Goal: Task Accomplishment & Management: Manage account settings

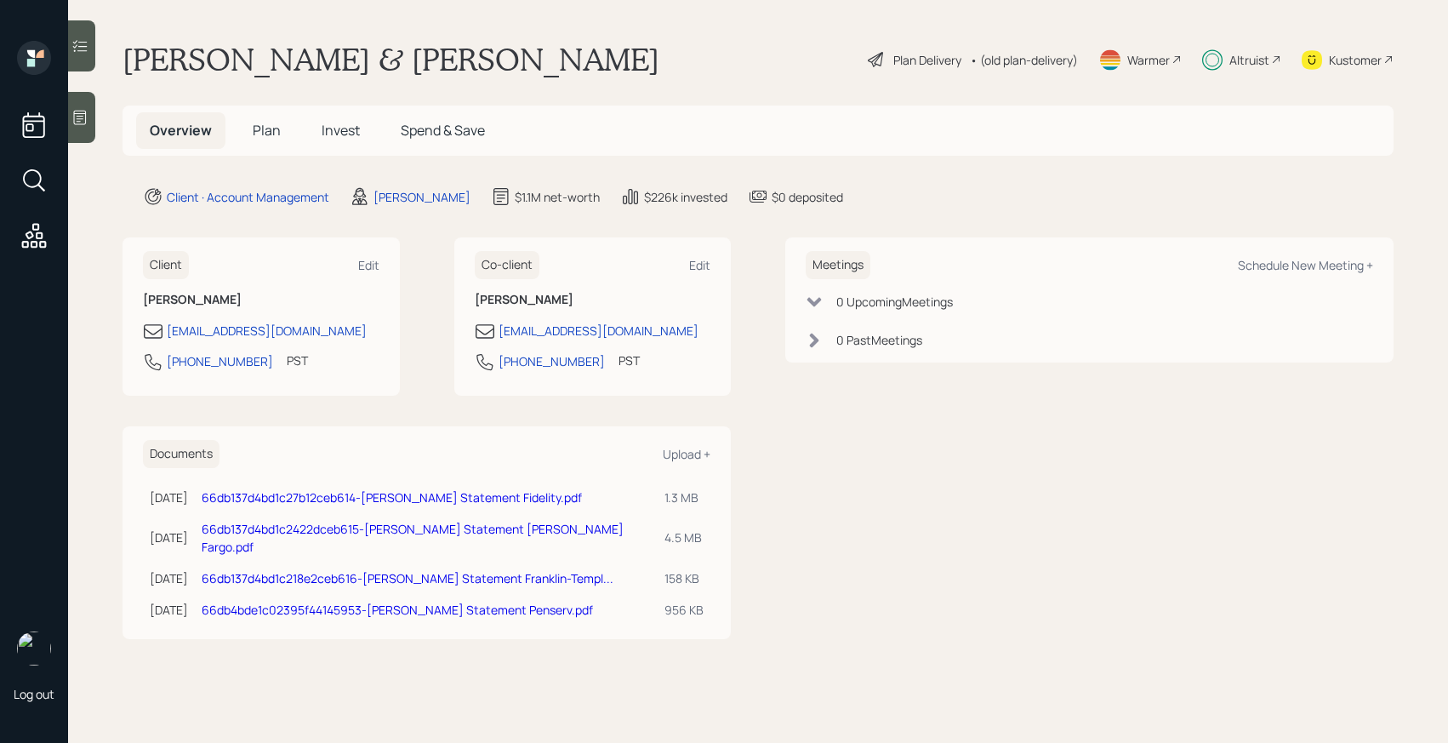
click at [66, 47] on div "Log out" at bounding box center [34, 371] width 68 height 743
click at [77, 48] on icon at bounding box center [79, 45] width 17 height 17
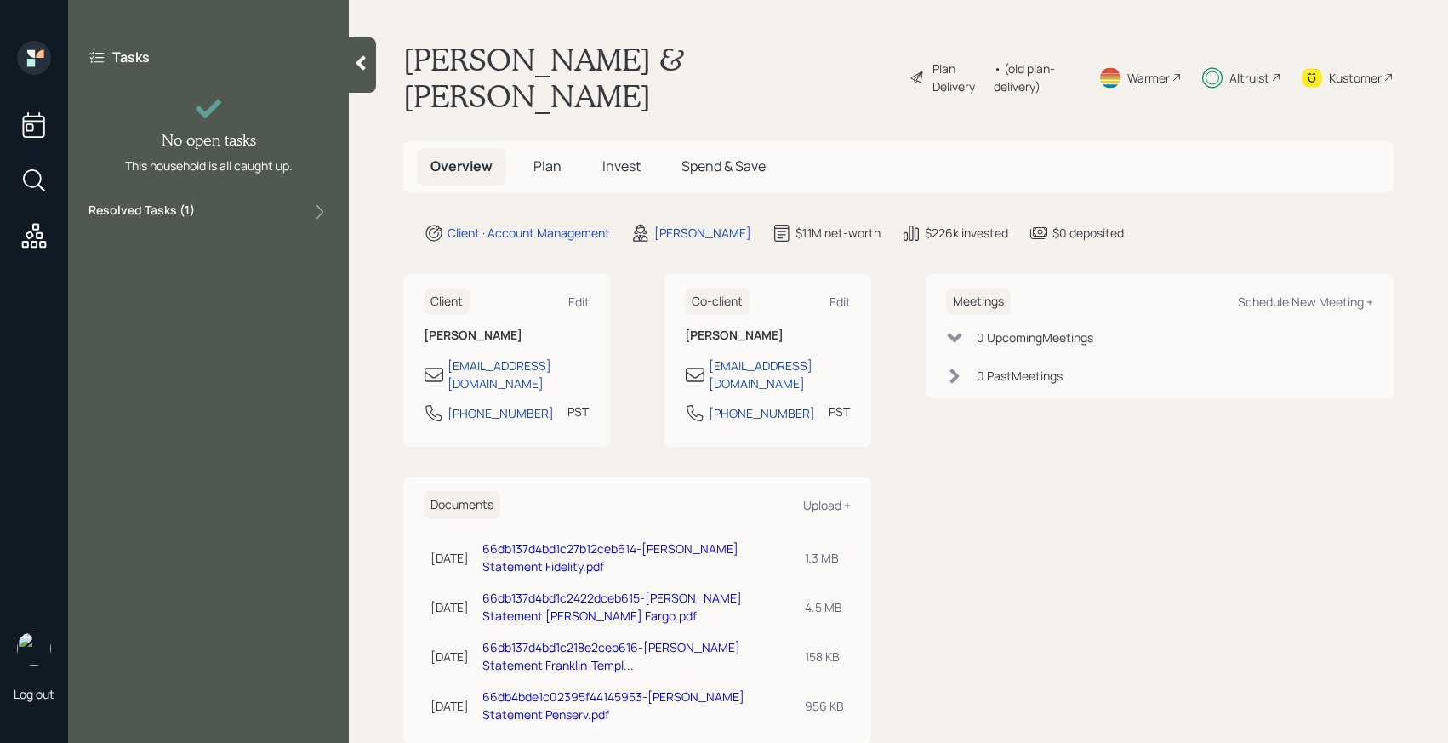
click at [157, 218] on label "Resolved Tasks ( 1 )" at bounding box center [141, 212] width 106 height 20
click at [618, 157] on span "Invest" at bounding box center [621, 166] width 38 height 19
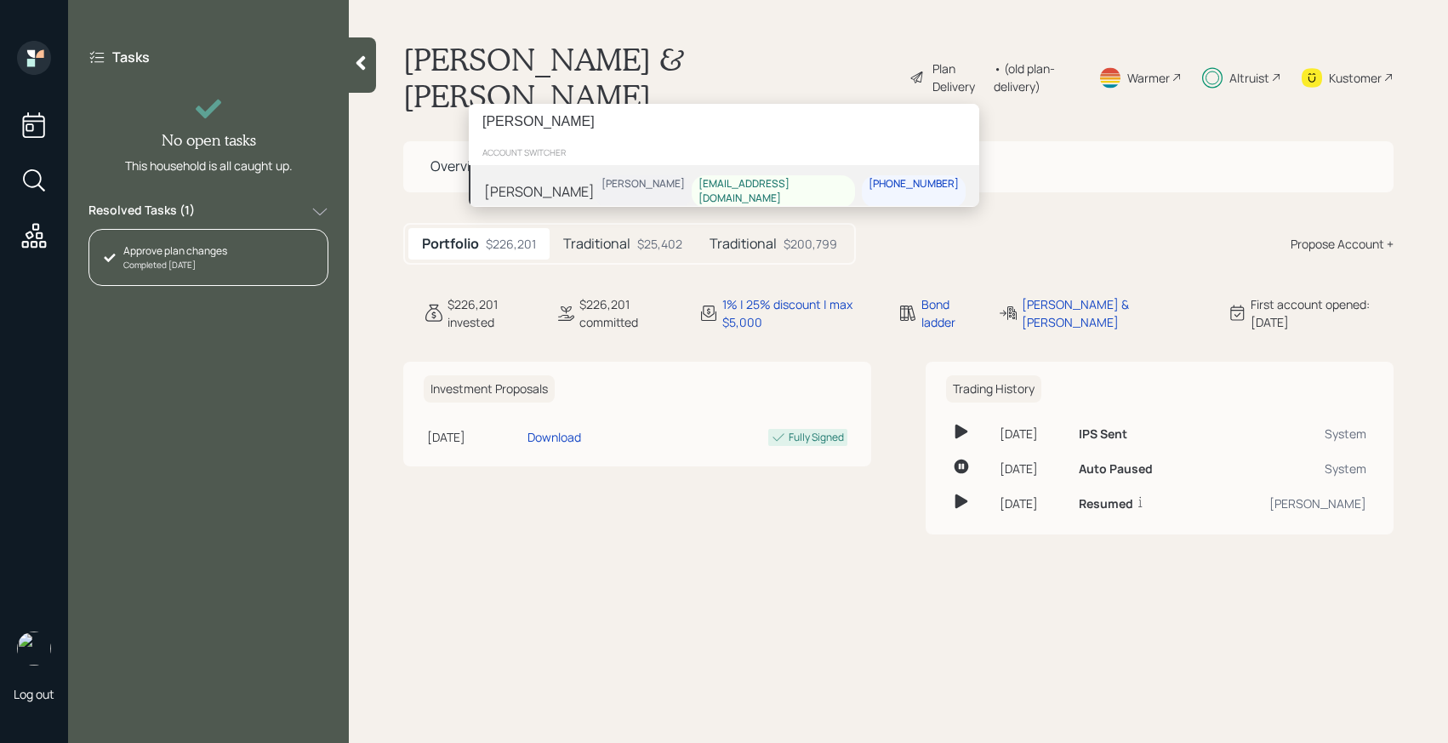
type input "brian kolba"
